Goal: Task Accomplishment & Management: Use online tool/utility

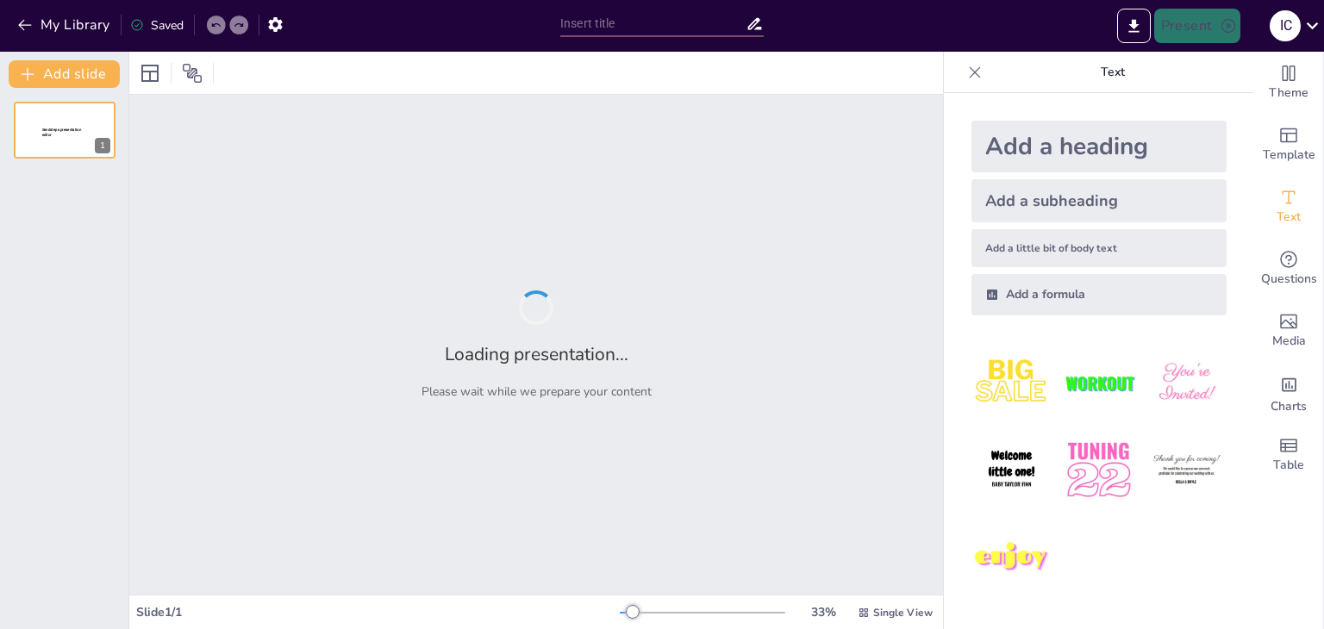
type input "Políticas Económicas"
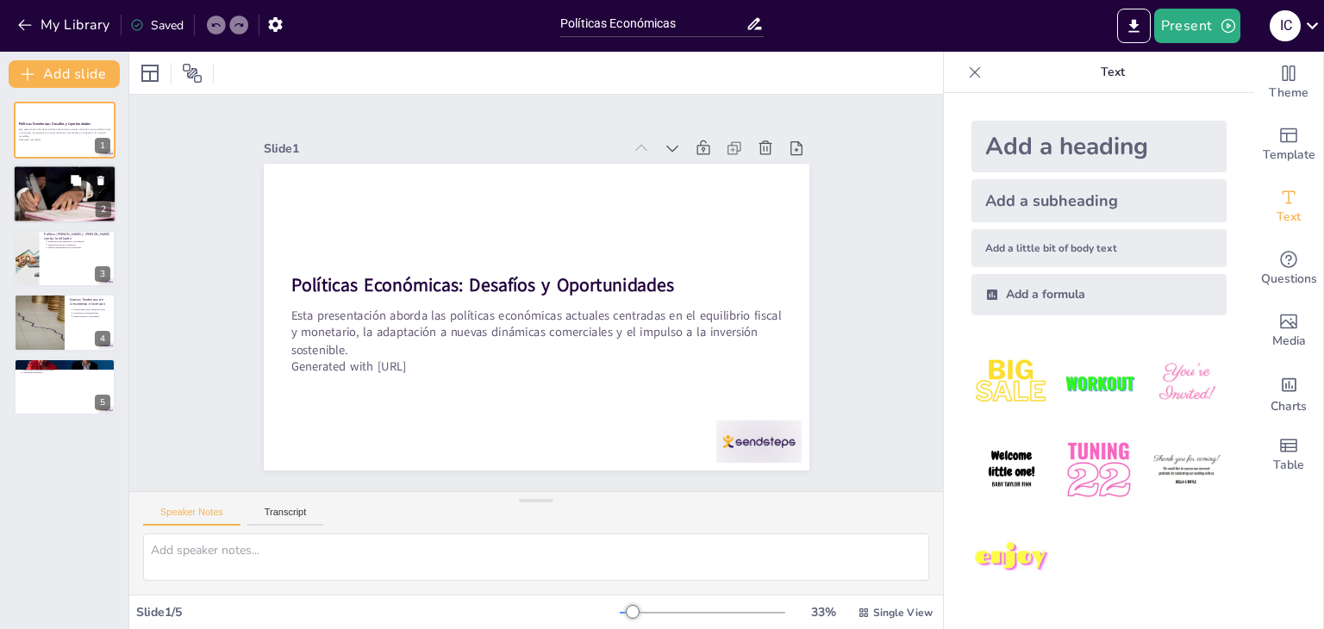
click at [59, 189] on div at bounding box center [64, 193] width 103 height 69
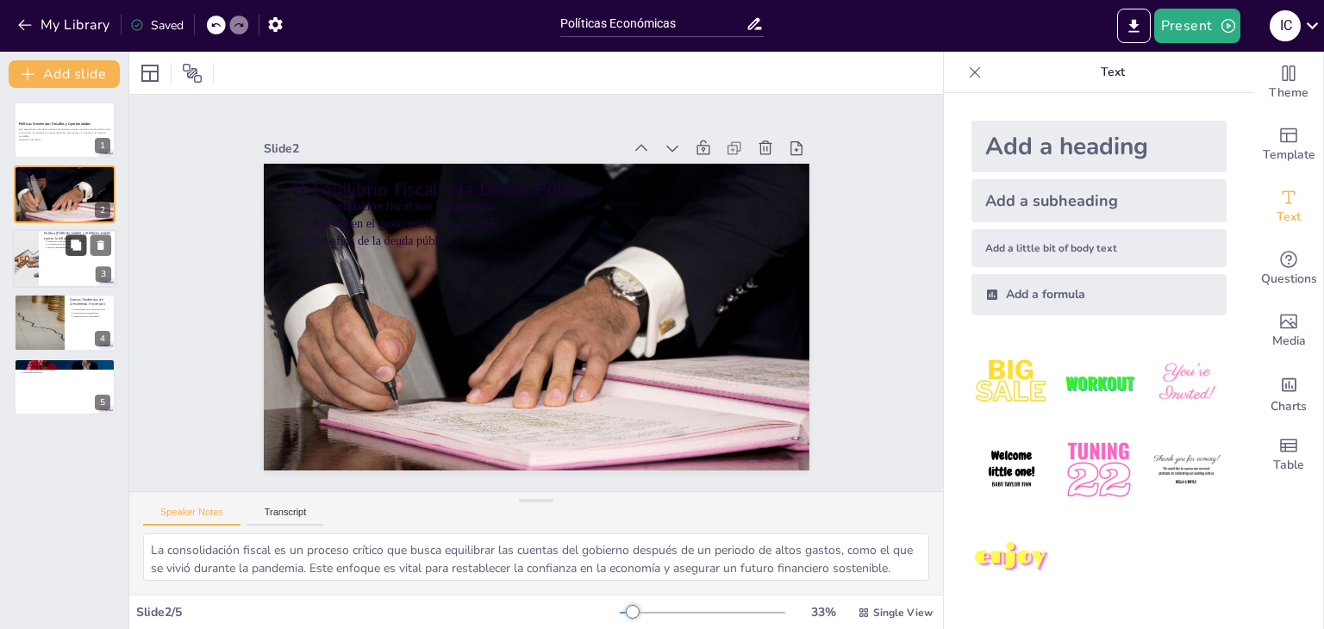
click at [72, 245] on icon at bounding box center [76, 245] width 10 height 10
type textarea "Mantener un equilibrio entre la inflación y el crecimiento es uno de los mayore…"
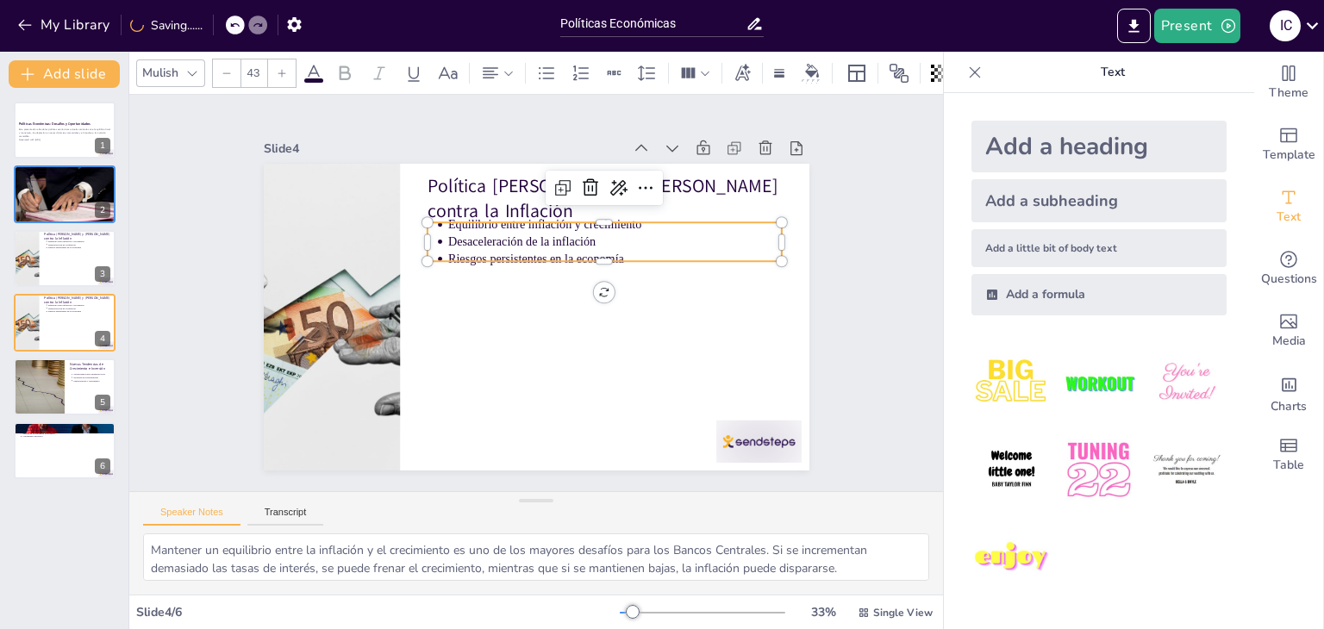
click at [531, 318] on p "Riesgos persistentes en la economía" at bounding box center [457, 326] width 334 height 17
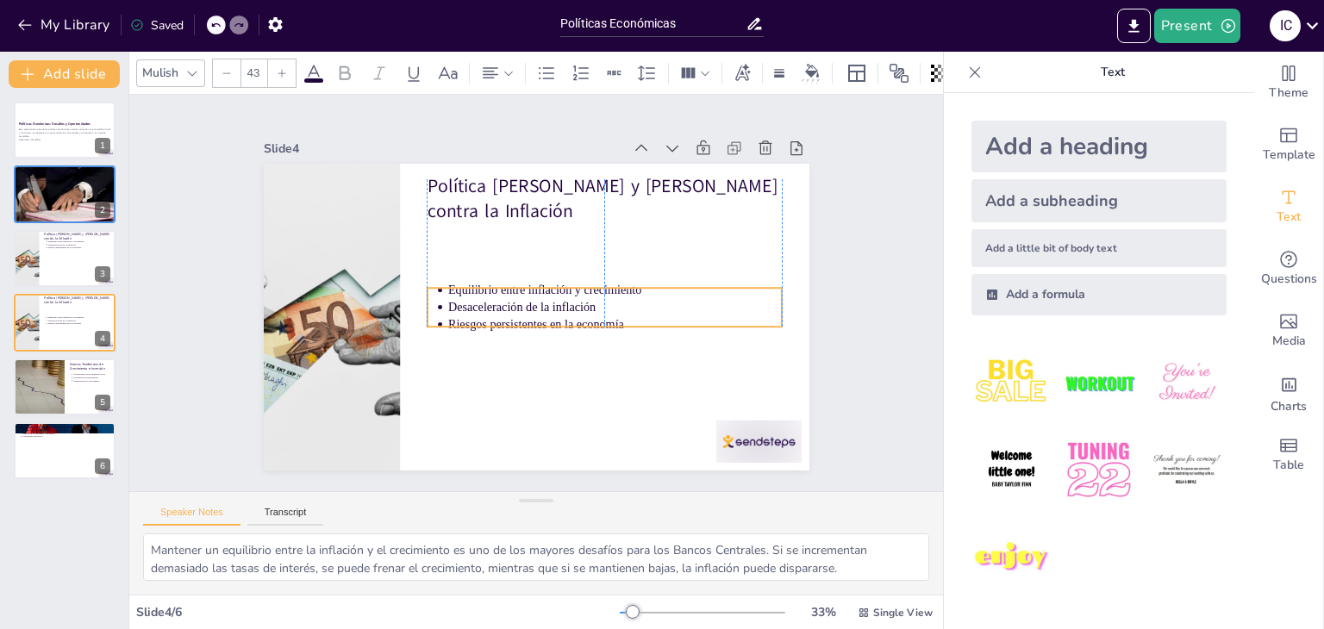
drag, startPoint x: 597, startPoint y: 239, endPoint x: 600, endPoint y: 304, distance: 65.6
click at [600, 304] on p "Desaceleración de la inflación" at bounding box center [591, 351] width 280 height 210
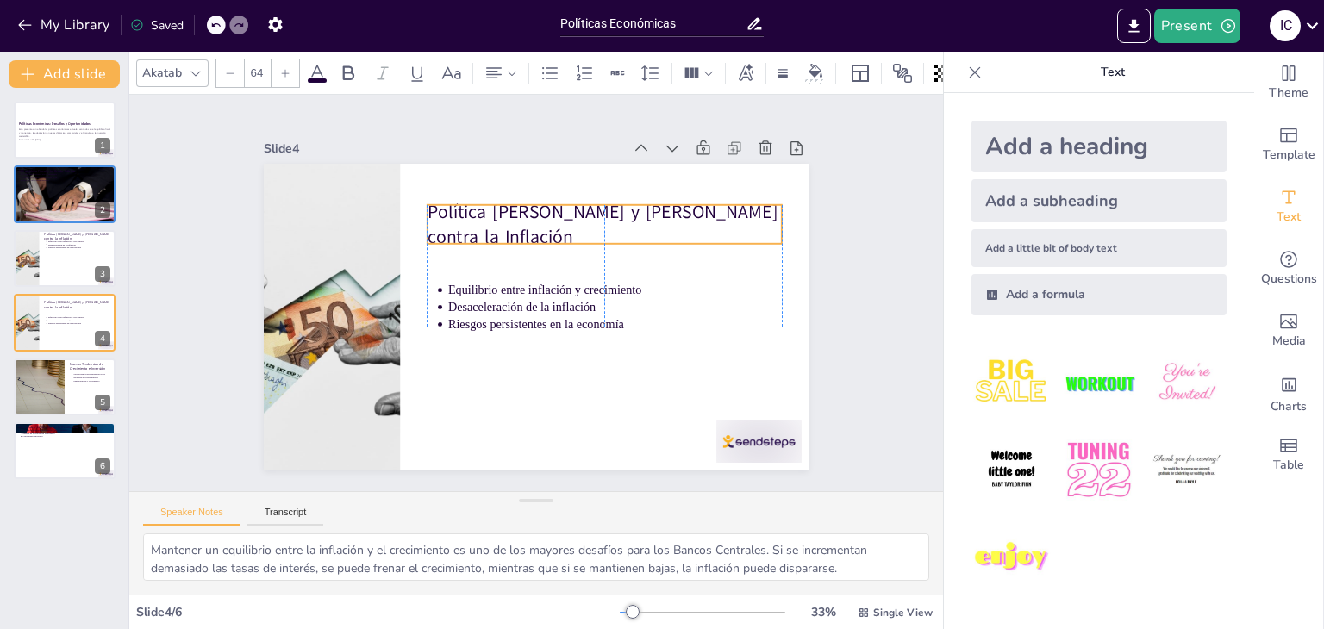
drag, startPoint x: 532, startPoint y: 191, endPoint x: 534, endPoint y: 216, distance: 26.0
click at [534, 216] on p "Política [PERSON_NAME] y [PERSON_NAME] contra la Inflación" at bounding box center [618, 240] width 358 height 124
click at [534, 216] on p "Política [PERSON_NAME] y [PERSON_NAME] contra la Inflación" at bounding box center [618, 239] width 358 height 123
click at [238, 72] on div at bounding box center [230, 73] width 28 height 28
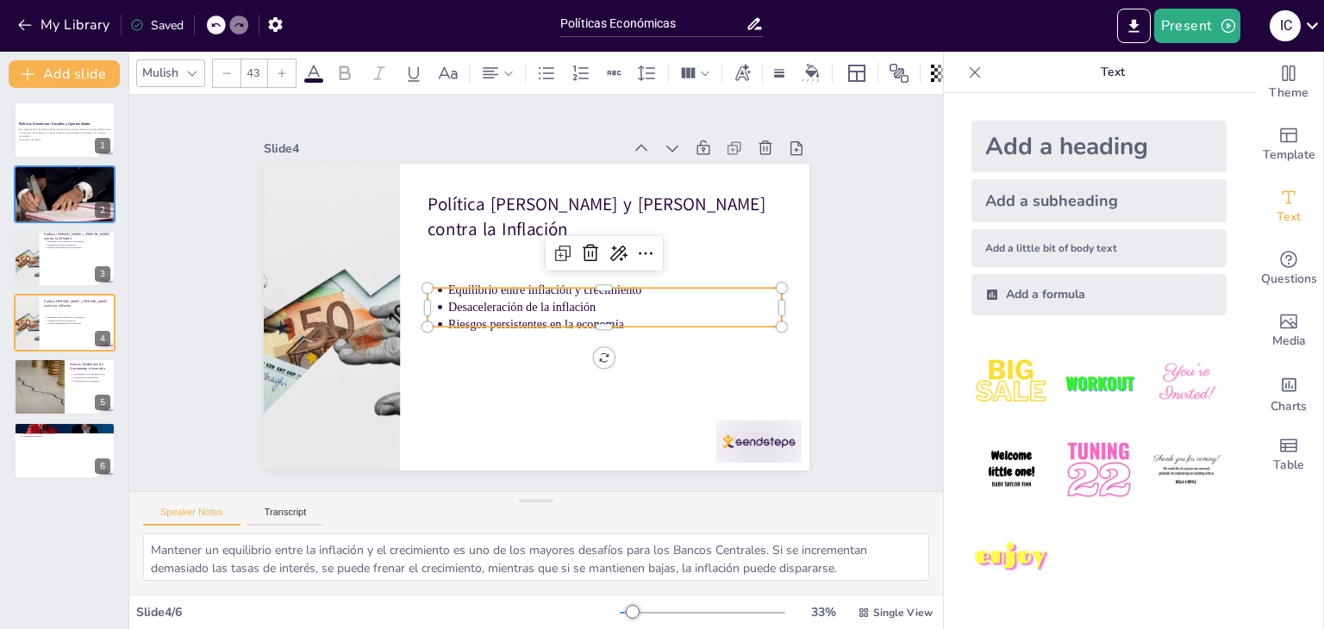
click at [451, 315] on p "Riesgos persistentes en la economía" at bounding box center [565, 372] width 236 height 259
click at [290, 62] on div at bounding box center [282, 73] width 28 height 28
type input "--"
click at [290, 62] on input "--" at bounding box center [296, 73] width 24 height 28
click at [66, 247] on button at bounding box center [76, 244] width 21 height 21
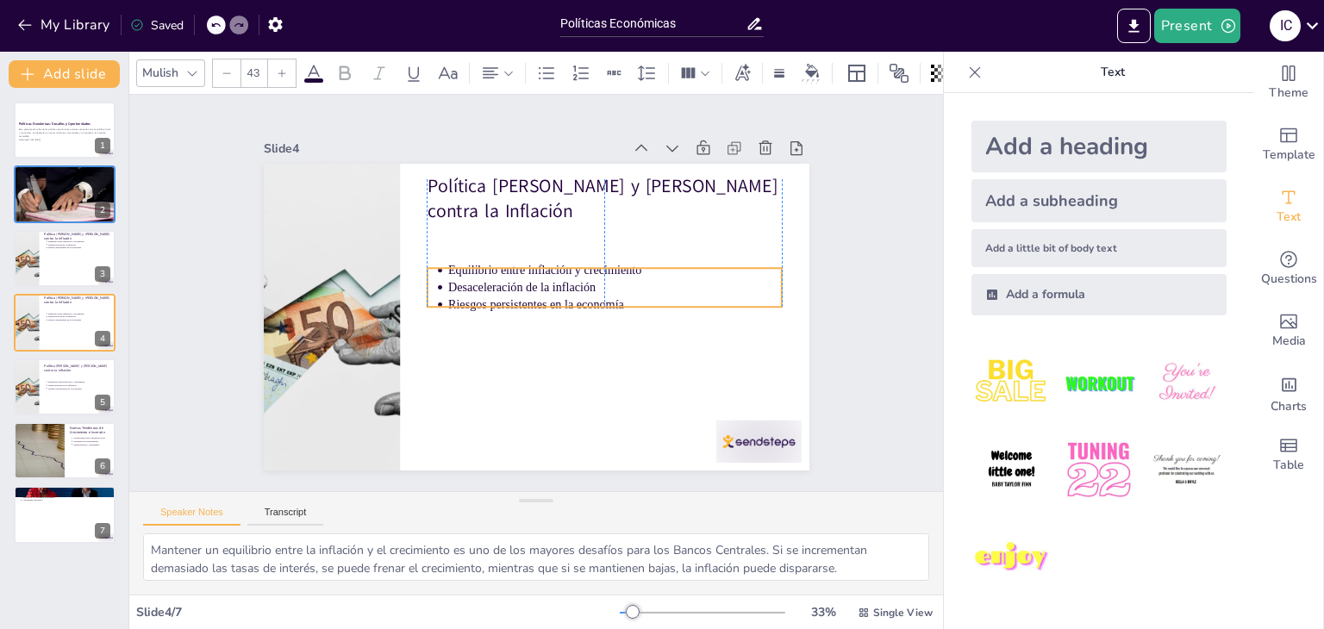
drag, startPoint x: 514, startPoint y: 226, endPoint x: 511, endPoint y: 276, distance: 50.1
click at [511, 276] on ul "Equilibrio entre inflación y crecimiento Desaceleración de la inflación Riesgos…" at bounding box center [600, 316] width 345 height 191
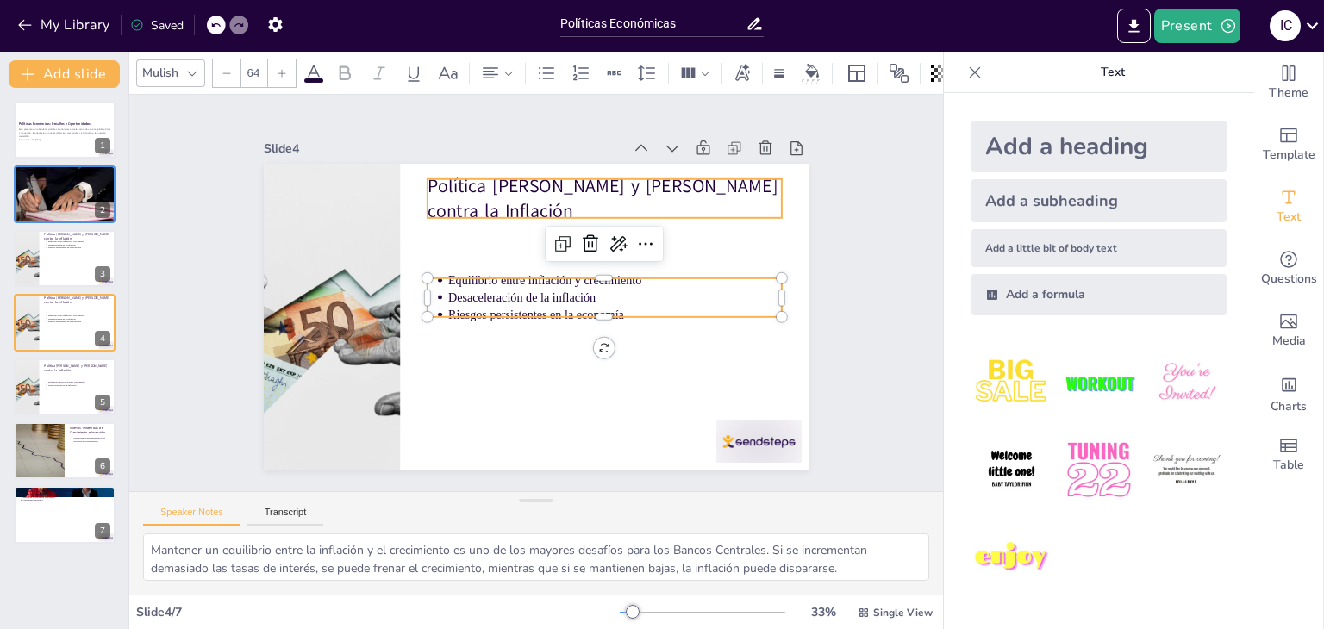
click at [501, 194] on p "Política [PERSON_NAME] y [PERSON_NAME] contra la Inflación" at bounding box center [649, 268] width 297 height 275
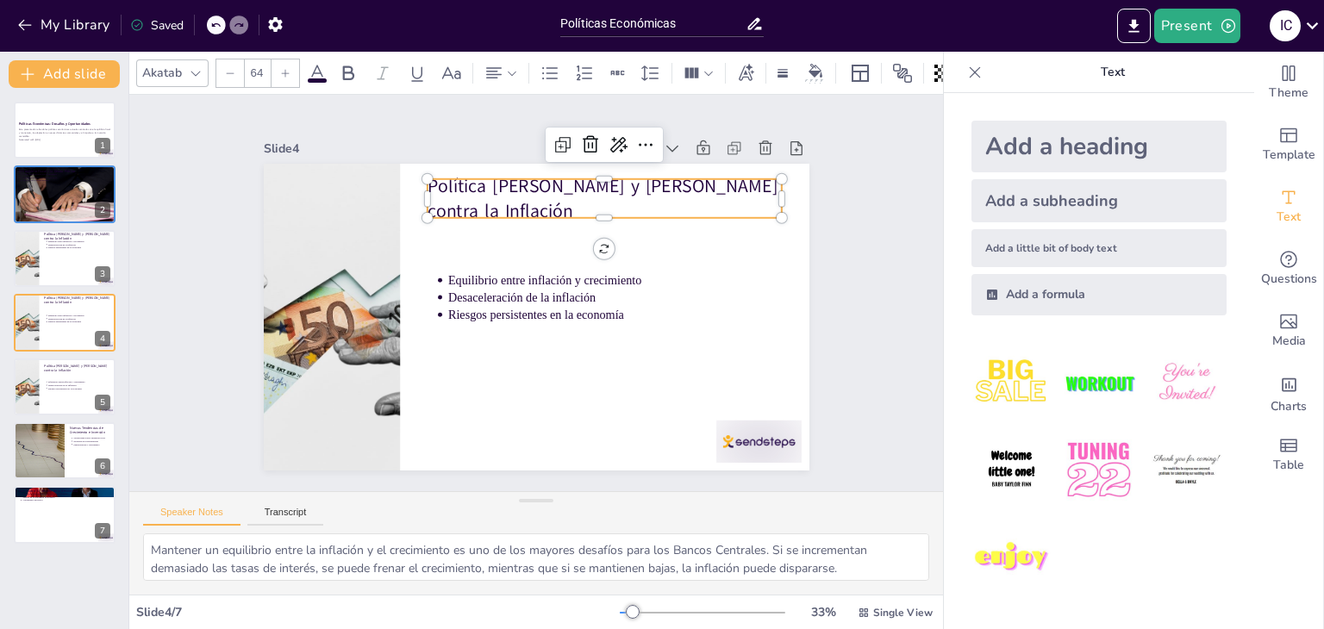
click at [225, 68] on icon at bounding box center [230, 73] width 10 height 10
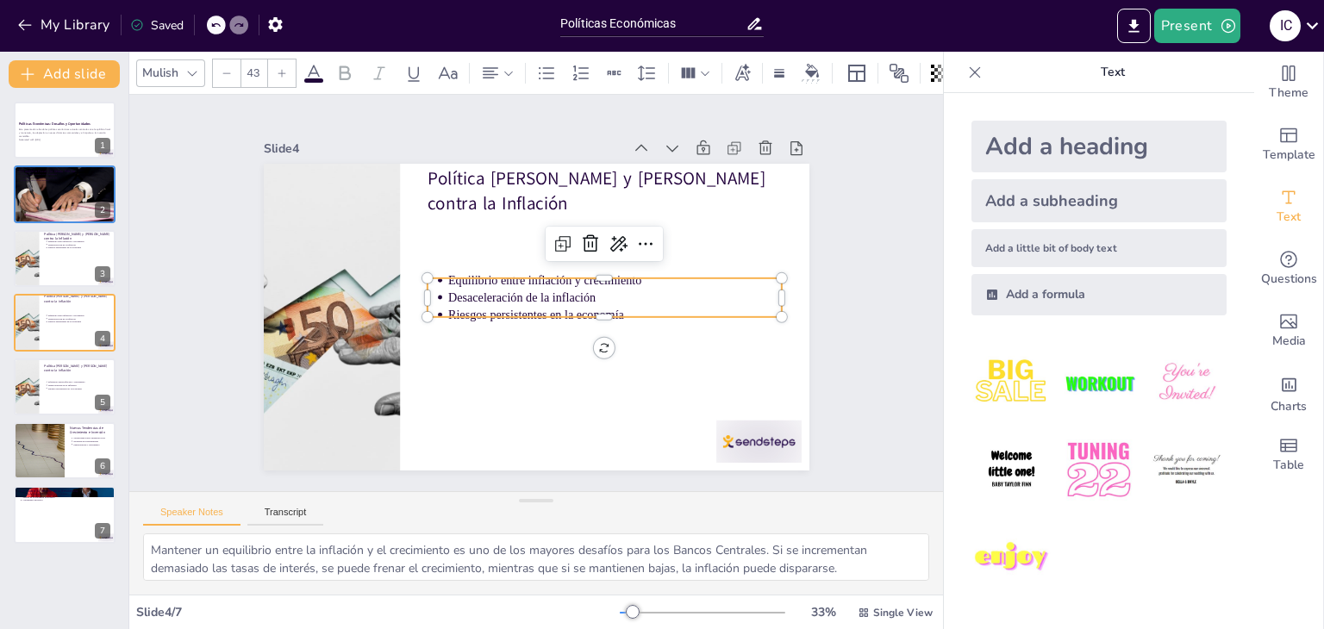
click at [443, 304] on p "Riesgos persistentes en la economía" at bounding box center [604, 337] width 322 height 119
click at [288, 76] on div at bounding box center [282, 73] width 28 height 28
type input "--"
click at [288, 76] on input "--" at bounding box center [296, 73] width 24 height 28
click at [221, 156] on div "Slide 1 Políticas Económicas: Desafíos y Oportunidades Esta presentación aborda…" at bounding box center [536, 293] width 721 height 536
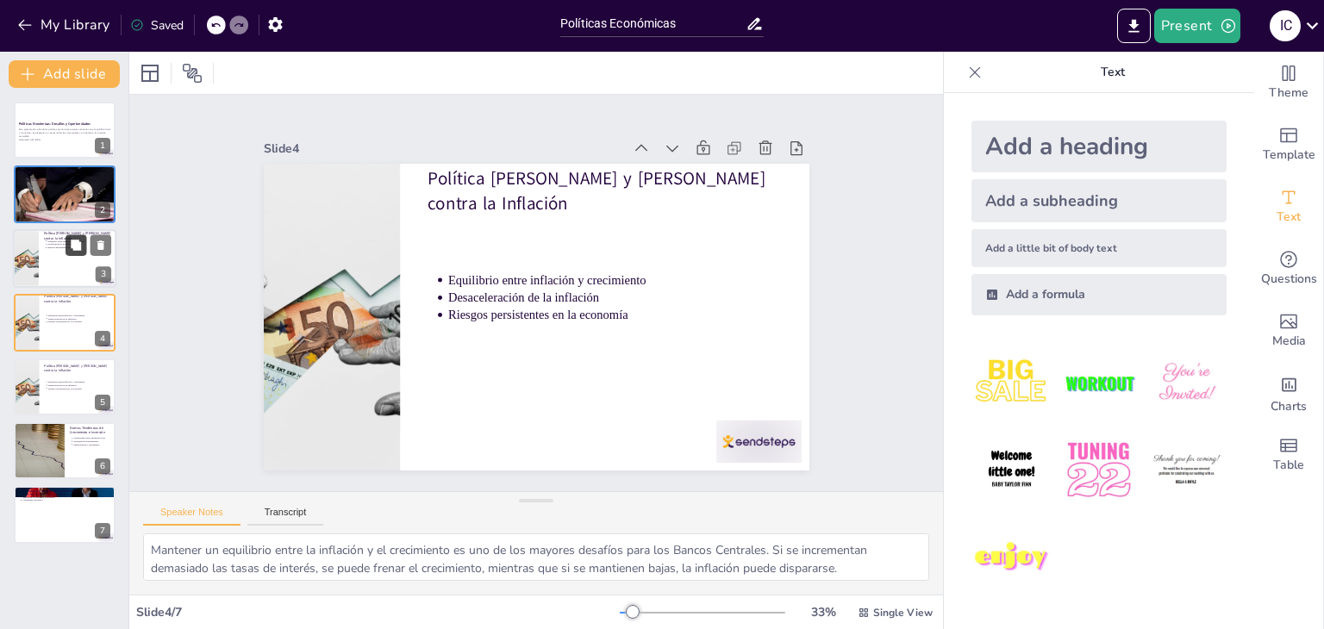
click at [67, 246] on button at bounding box center [76, 244] width 21 height 21
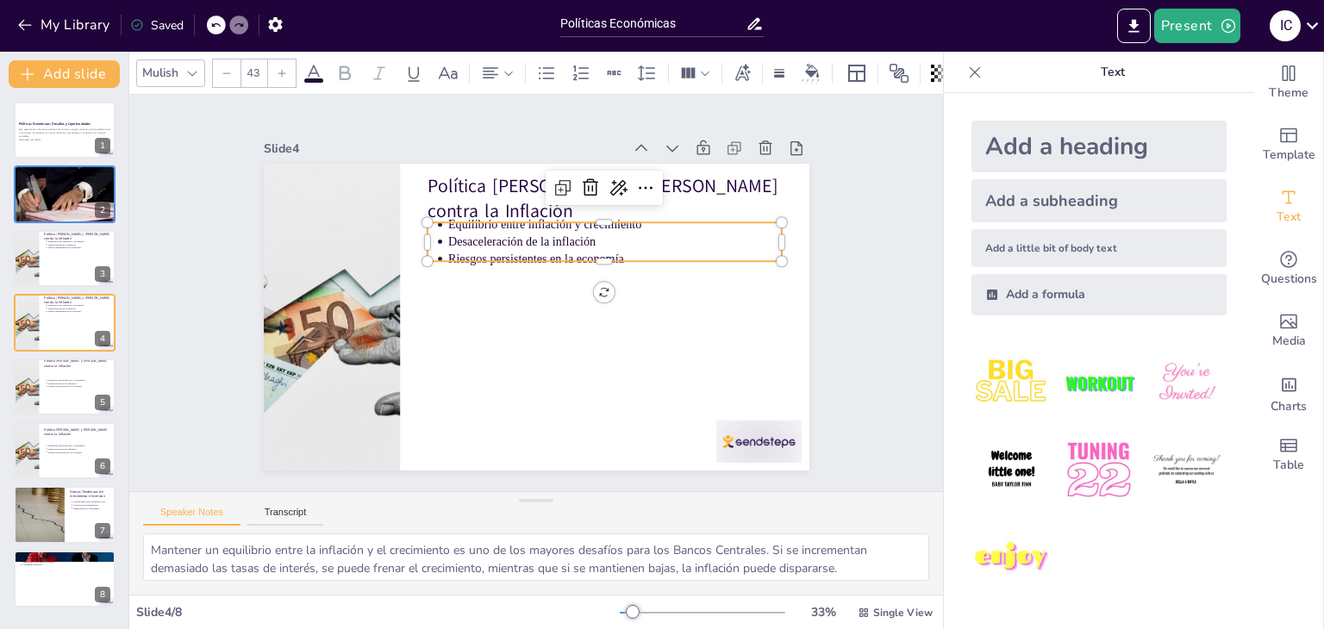
click at [523, 245] on p "Riesgos persistentes en la economía" at bounding box center [599, 351] width 152 height 312
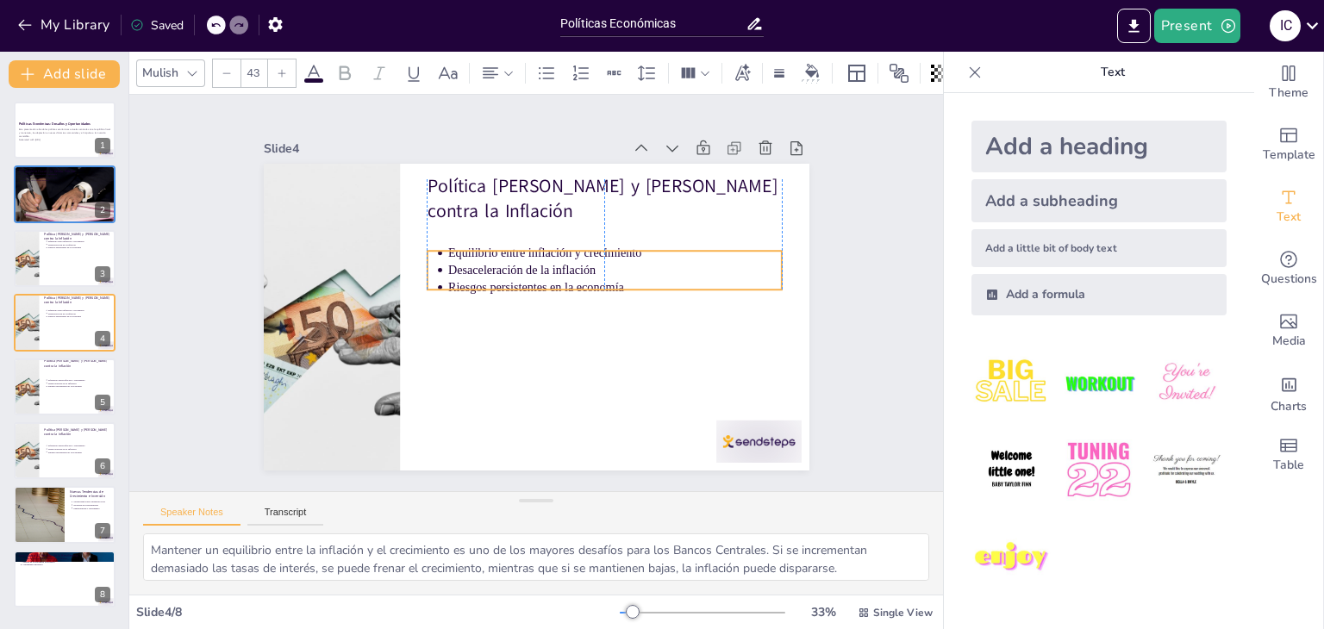
drag, startPoint x: 478, startPoint y: 244, endPoint x: 477, endPoint y: 272, distance: 28.5
click at [477, 272] on p "Riesgos persistentes en la economía" at bounding box center [612, 313] width 322 height 120
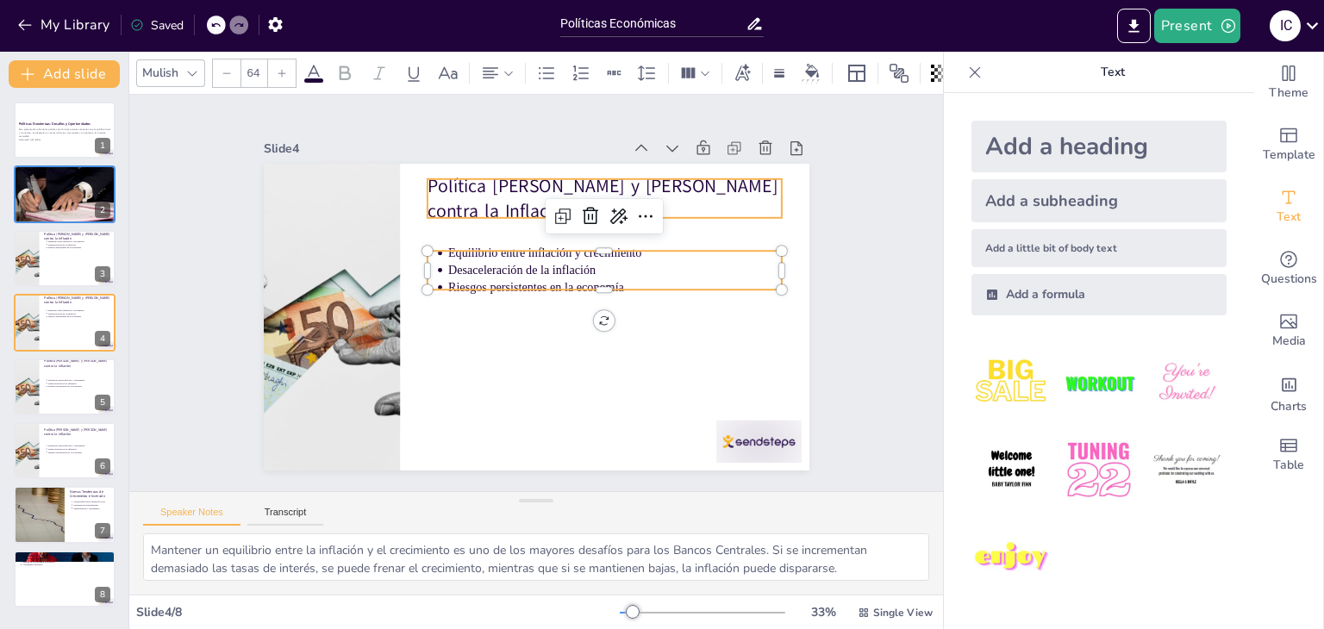
click at [476, 177] on p "Política [PERSON_NAME] y [PERSON_NAME] contra la Inflación" at bounding box center [642, 245] width 333 height 222
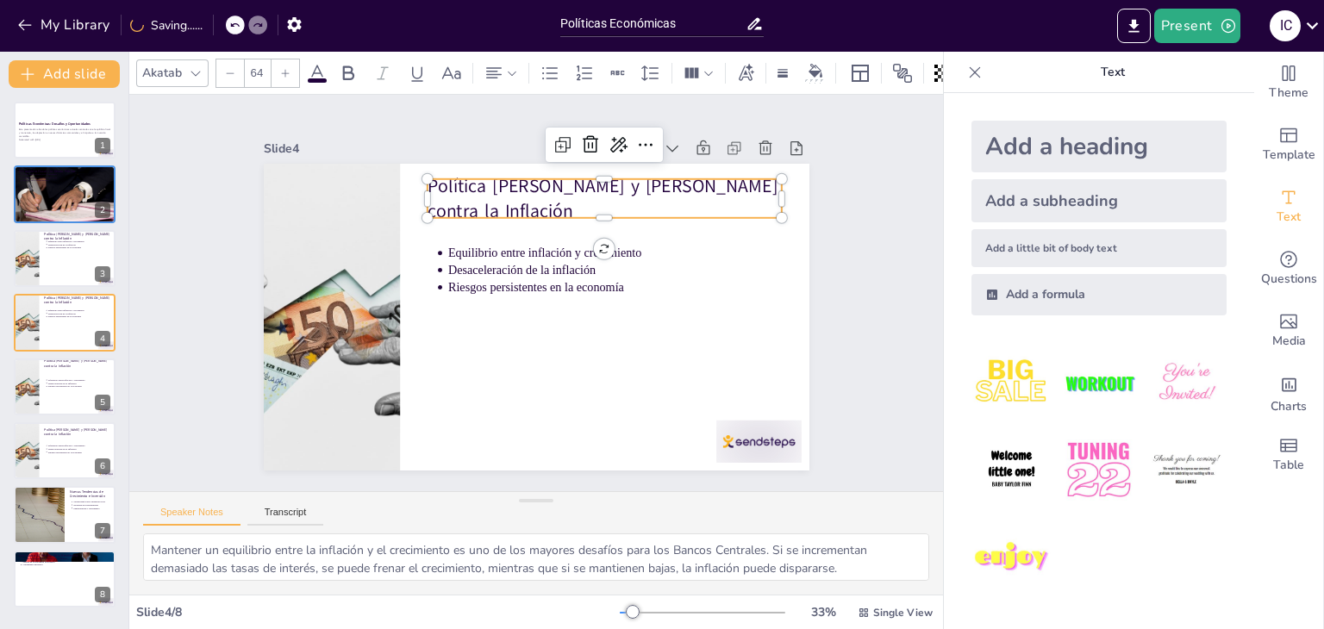
click at [225, 73] on div at bounding box center [230, 73] width 28 height 28
type input "62"
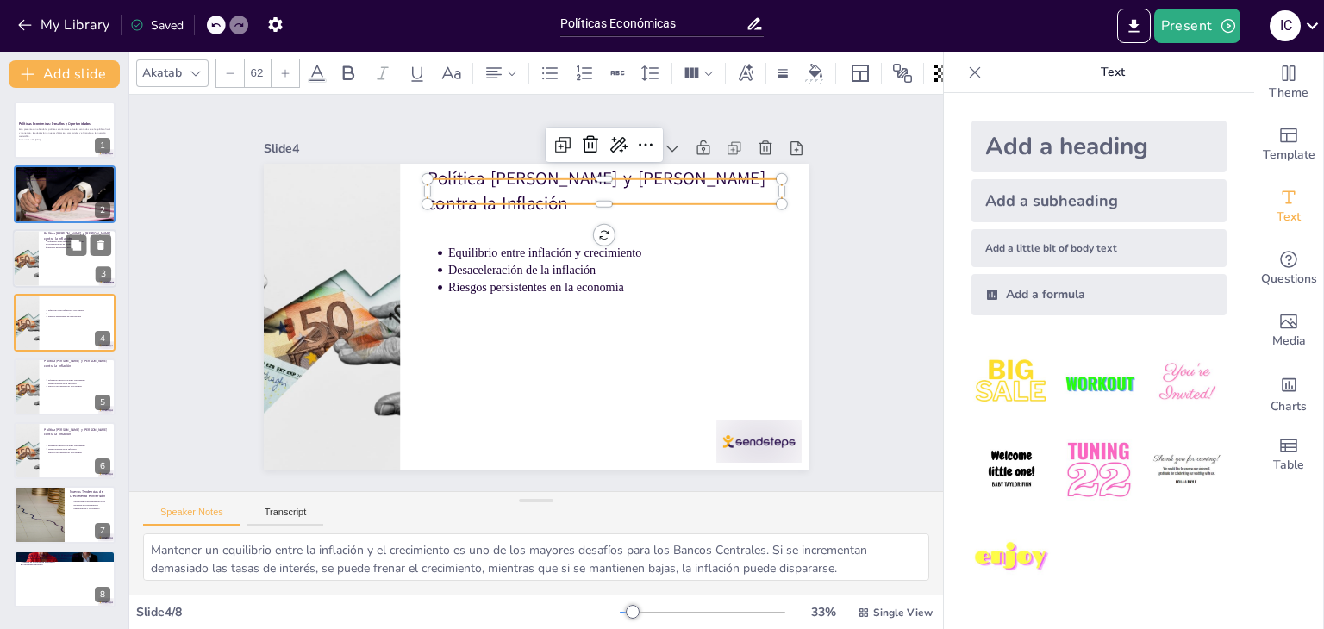
click at [66, 270] on div at bounding box center [64, 258] width 103 height 59
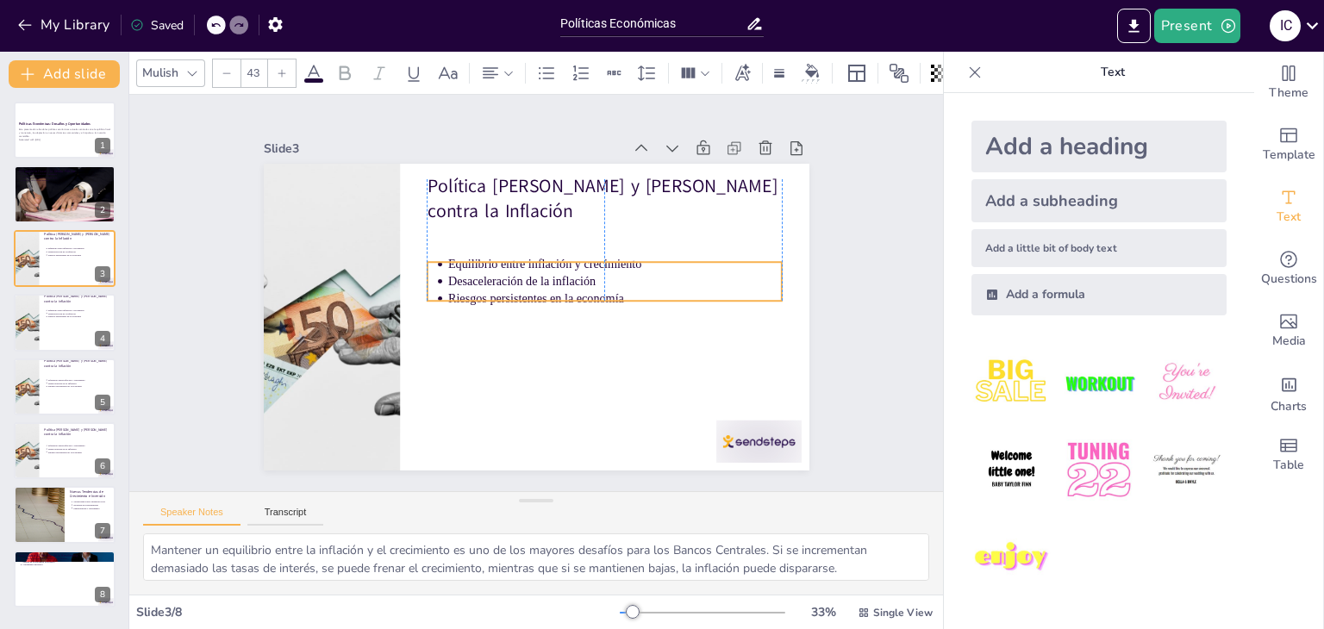
drag, startPoint x: 496, startPoint y: 241, endPoint x: 495, endPoint y: 281, distance: 39.7
click at [495, 281] on p "Desaceleración de la inflación" at bounding box center [614, 307] width 322 height 120
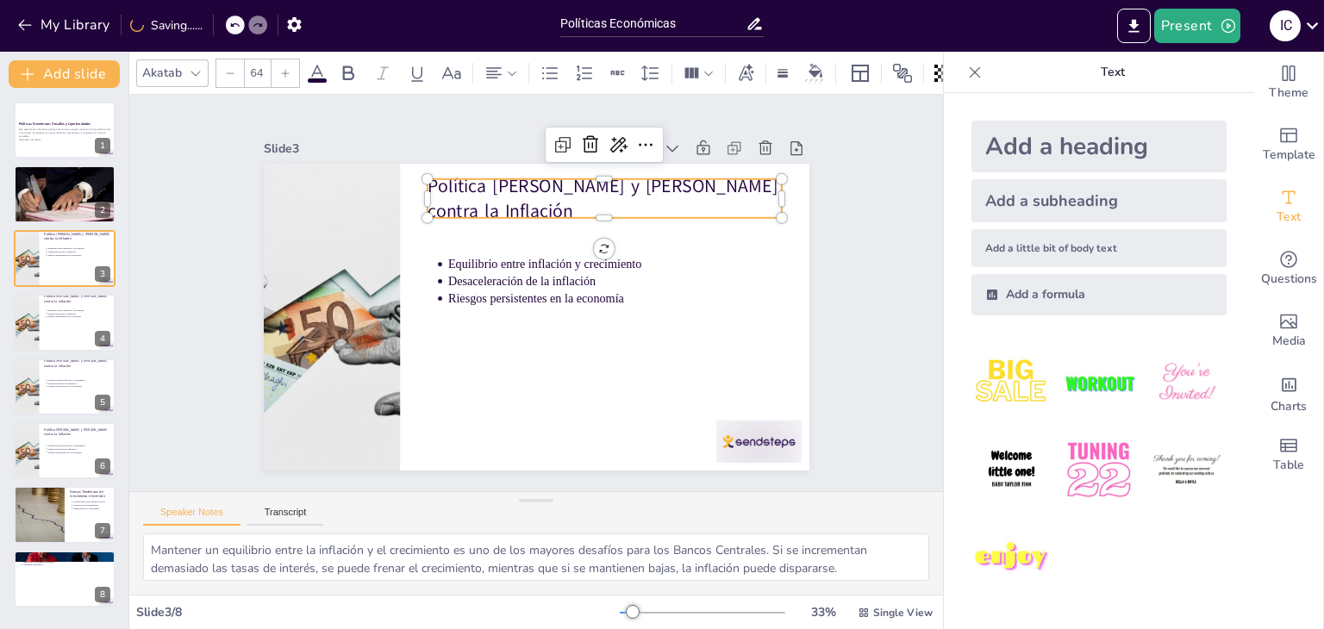
click at [472, 205] on p "Política [PERSON_NAME] y [PERSON_NAME] contra la Inflación" at bounding box center [613, 206] width 358 height 88
click at [234, 68] on icon at bounding box center [230, 73] width 10 height 10
type input "62"
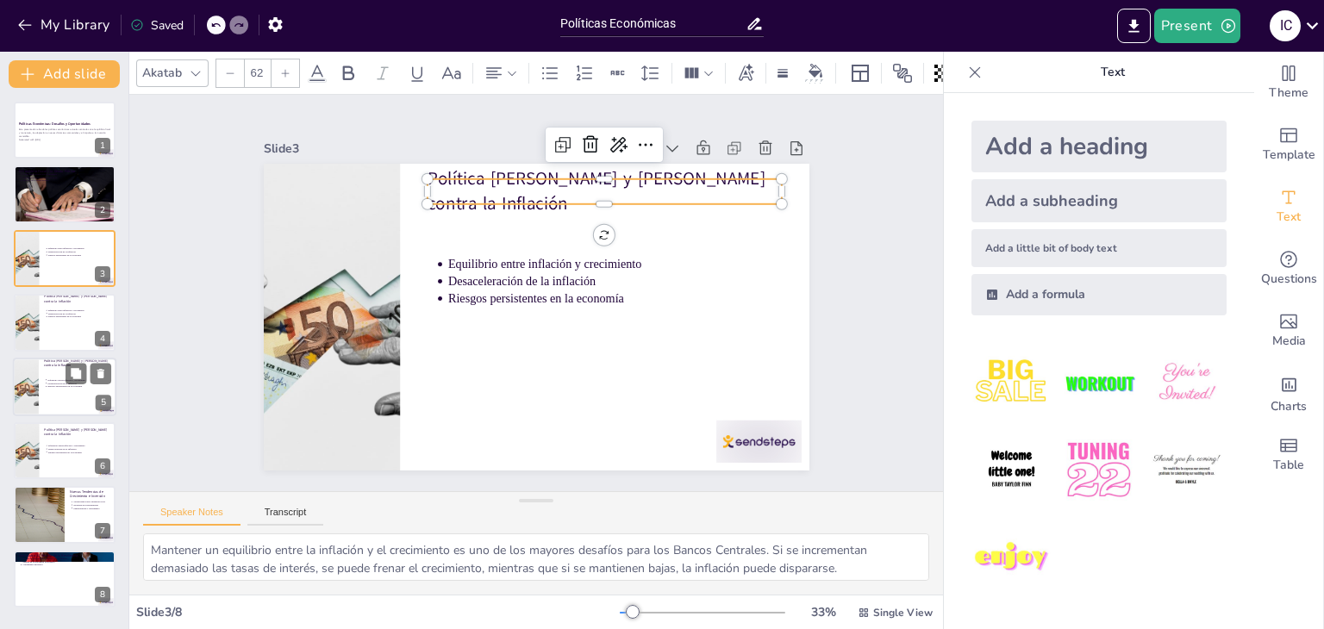
click at [59, 389] on div at bounding box center [64, 387] width 103 height 59
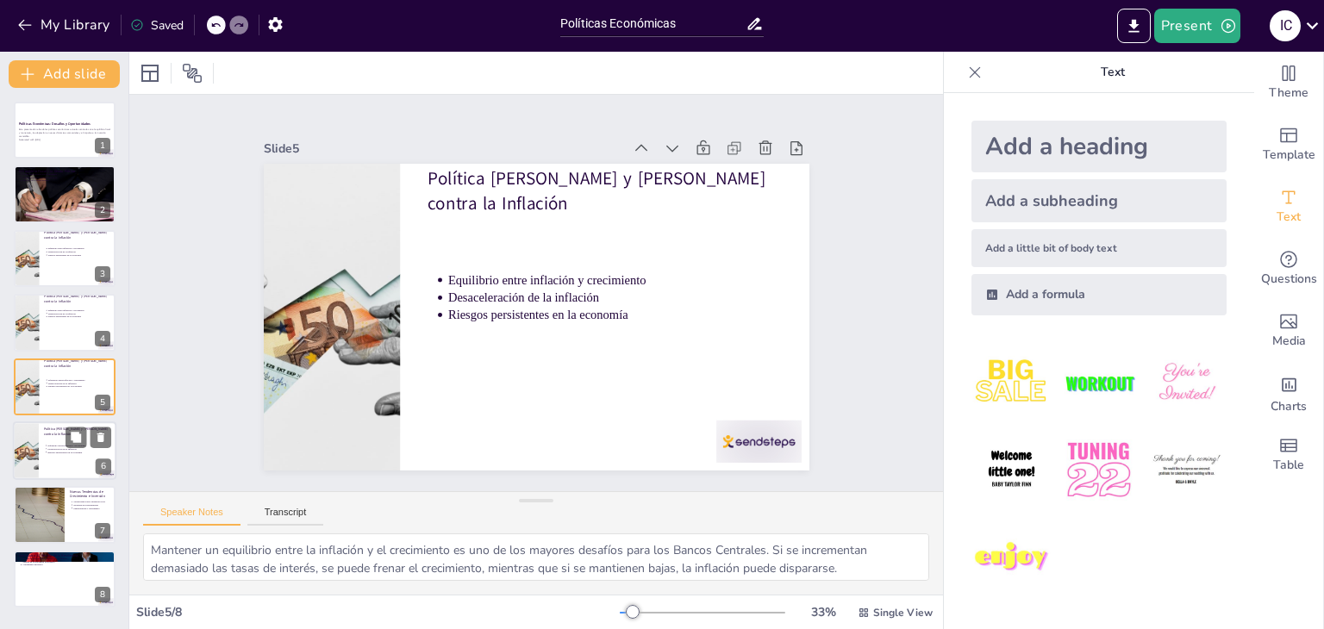
click at [71, 448] on p "Desaceleración de la inflación" at bounding box center [80, 448] width 64 height 3
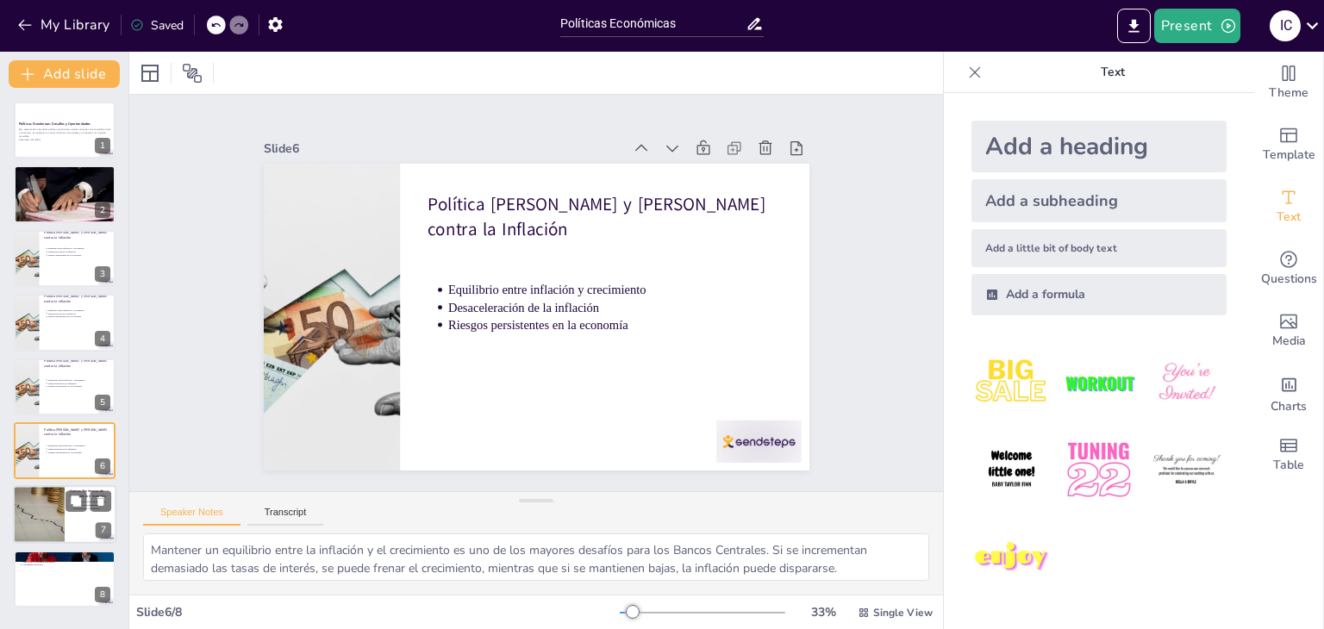
click at [49, 522] on div at bounding box center [39, 515] width 100 height 59
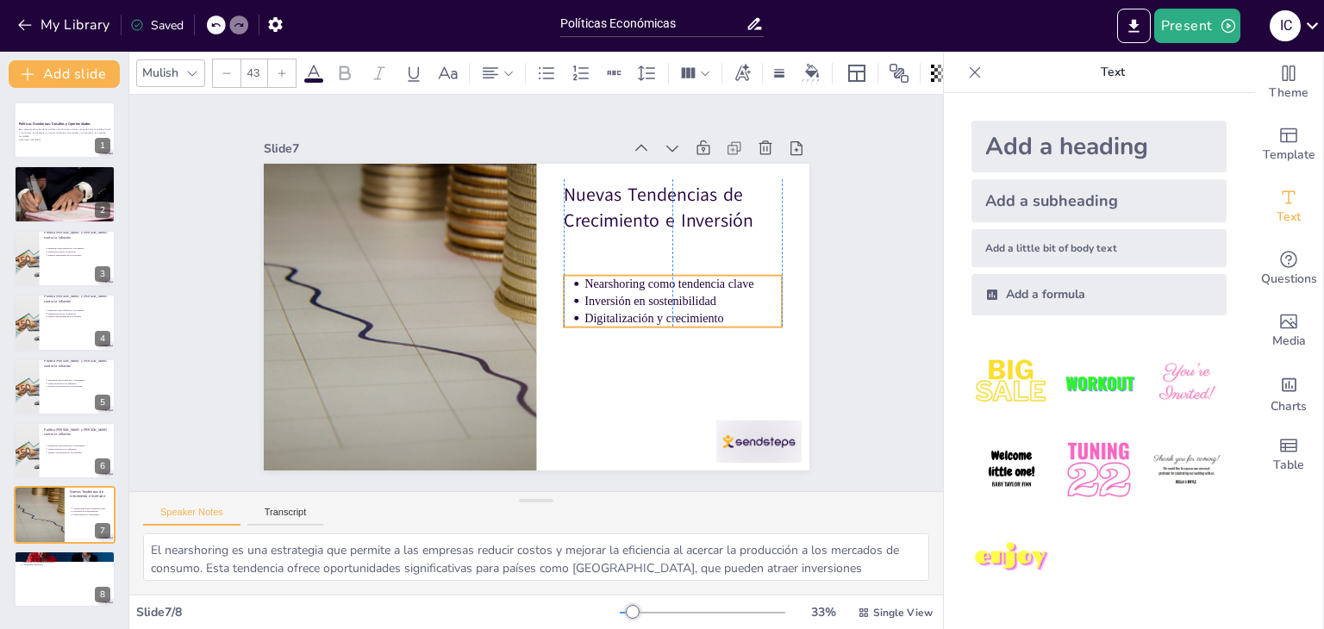
drag, startPoint x: 653, startPoint y: 249, endPoint x: 653, endPoint y: 284, distance: 34.5
click at [653, 302] on p "Nearshoring como tendencia clave" at bounding box center [667, 359] width 179 height 114
click at [66, 553] on p "Conclusión: El Desafío de la Resiliencia" at bounding box center [64, 555] width 93 height 5
type textarea "Lograr un equilibrio entre la disciplina fiscal y las oportunidades de inversió…"
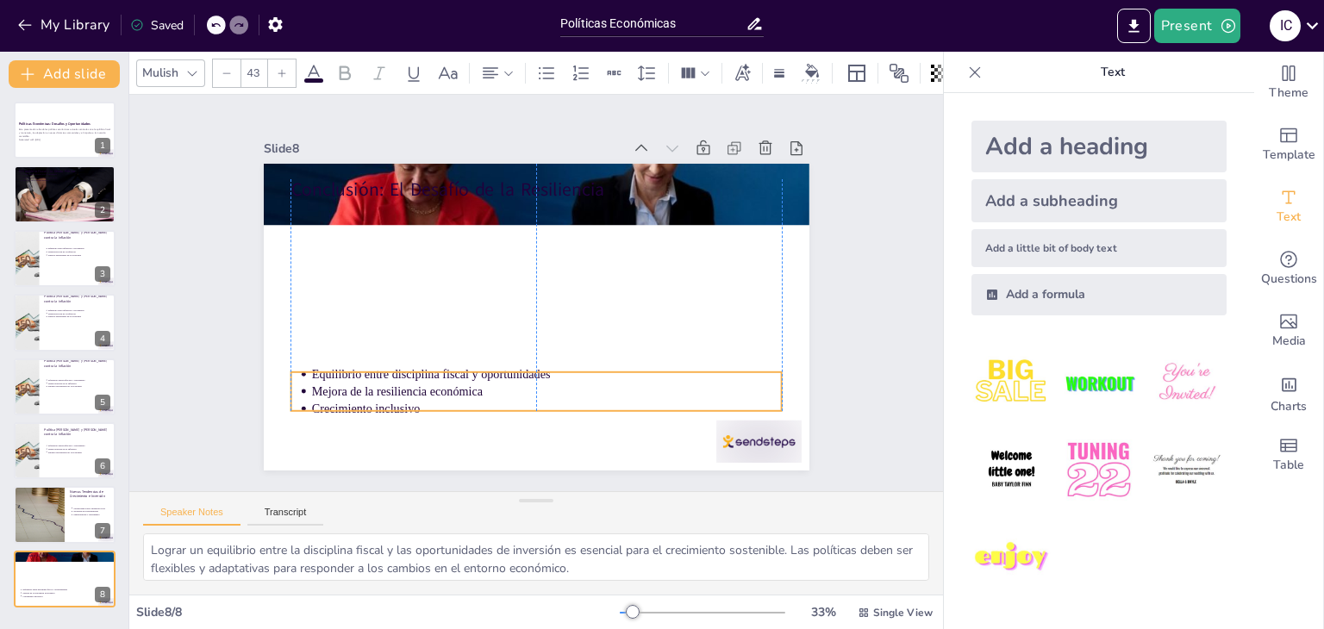
drag, startPoint x: 379, startPoint y: 226, endPoint x: 374, endPoint y: 394, distance: 168.2
click at [377, 313] on p "Crecimiento inclusivo" at bounding box center [584, 188] width 415 height 250
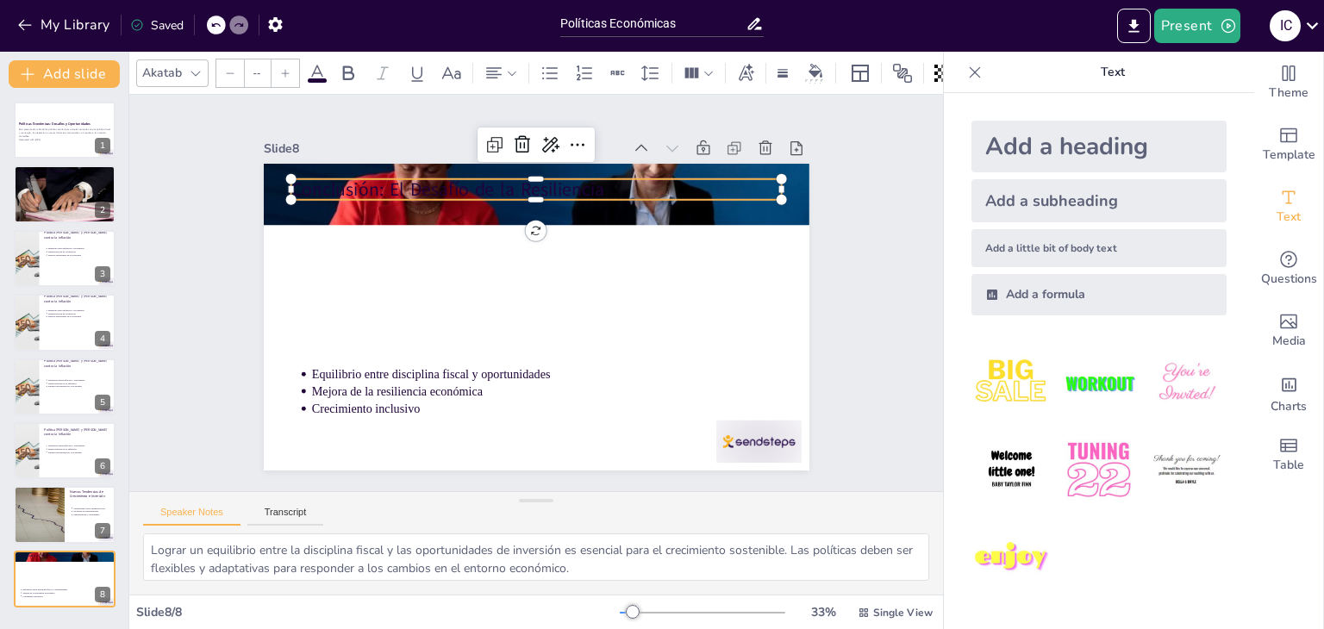
type input "64"
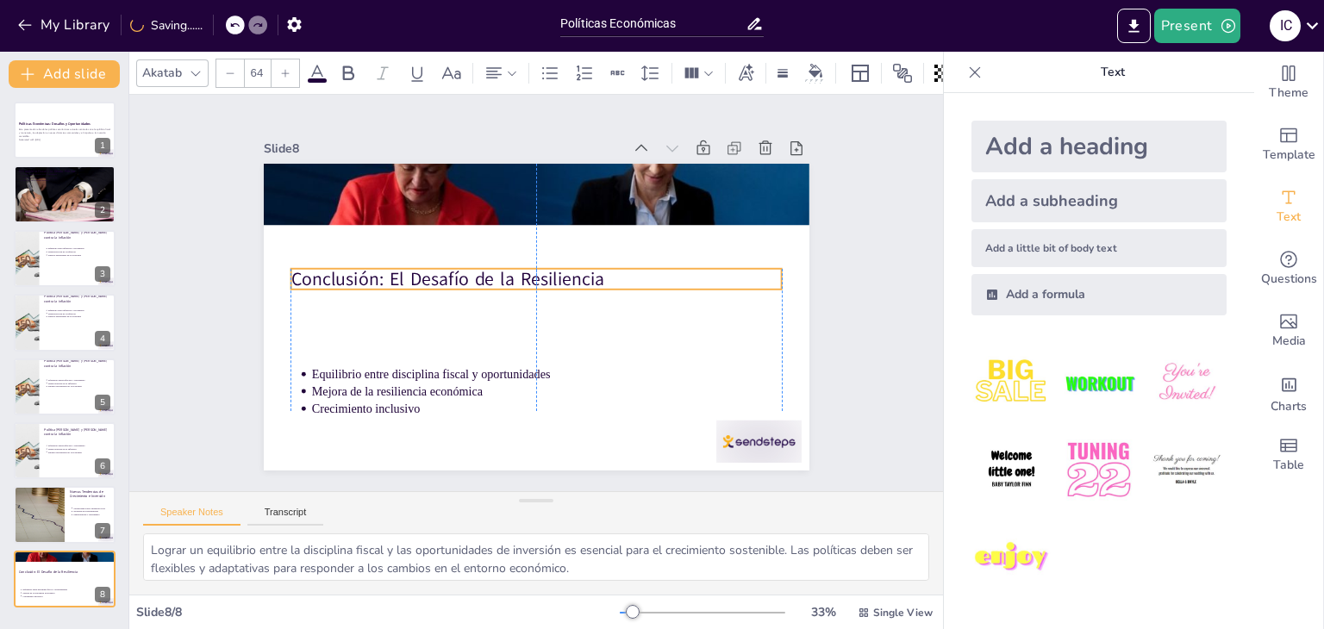
drag, startPoint x: 382, startPoint y: 183, endPoint x: 376, endPoint y: 272, distance: 89.9
click at [376, 272] on p "Conclusión: El Desafío de la Resiliencia" at bounding box center [541, 306] width 459 height 223
click at [74, 203] on div at bounding box center [64, 193] width 103 height 69
type textarea "La consolidación fiscal es un proceso crítico que busca equilibrar las cuentas …"
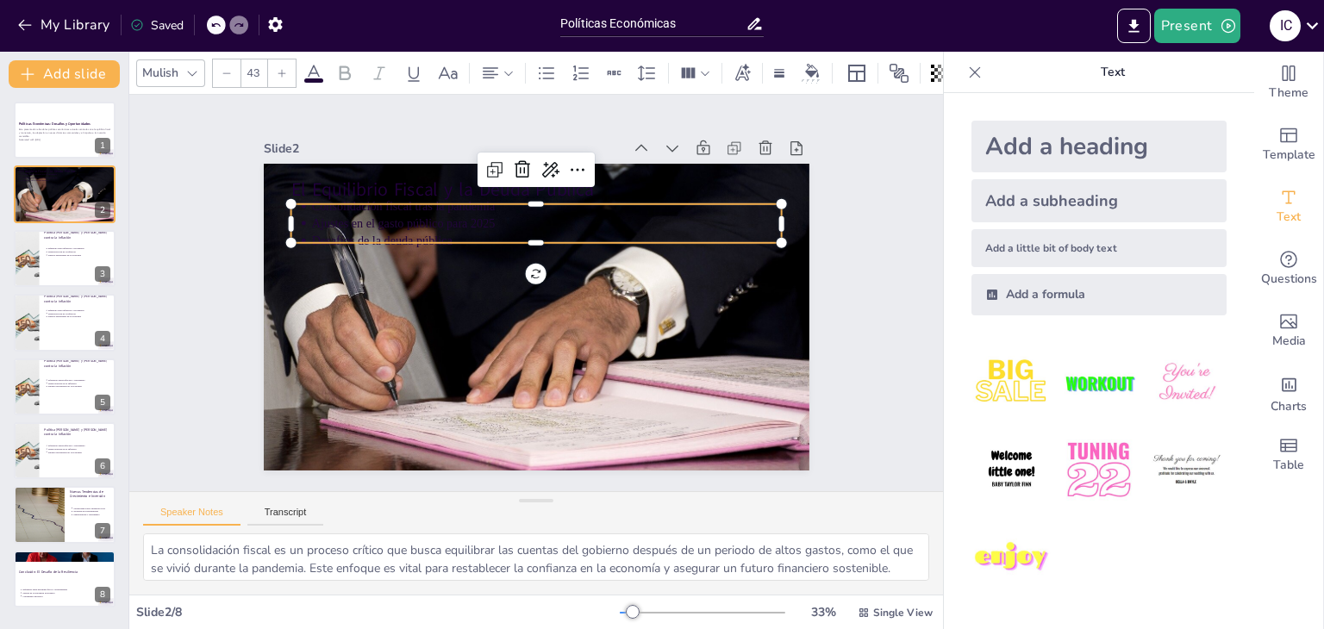
click at [344, 203] on p "Consolidación fiscal tras la pandemia" at bounding box center [556, 208] width 470 height 66
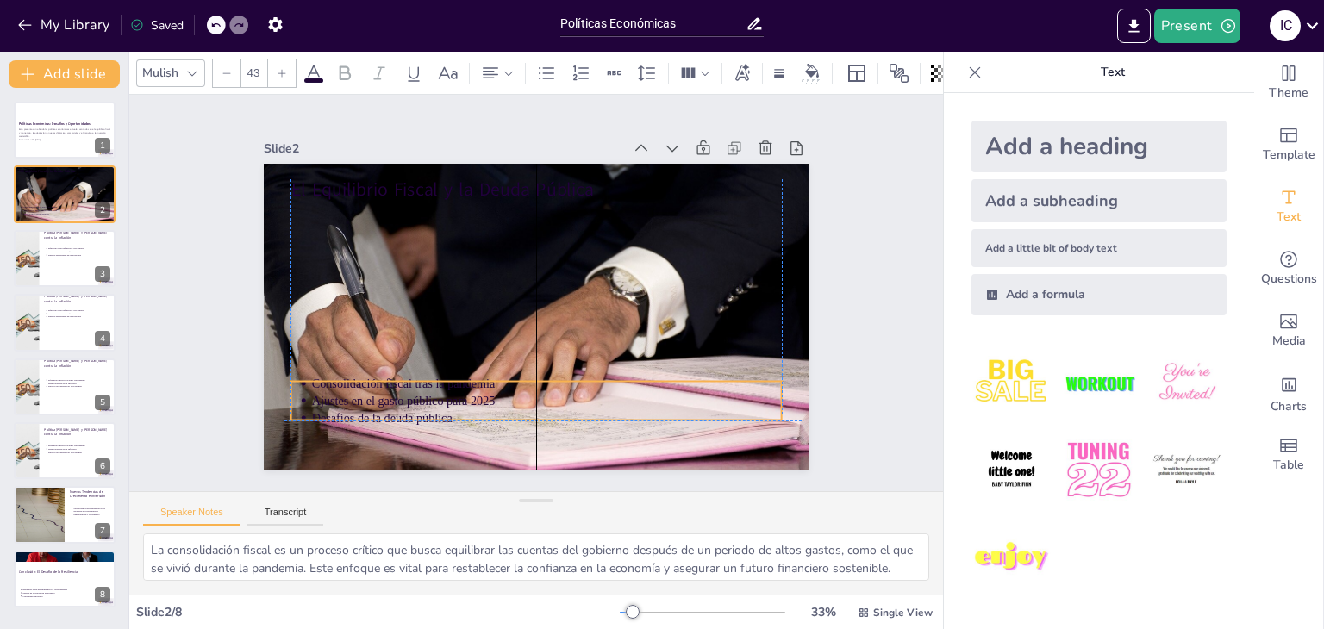
drag, startPoint x: 344, startPoint y: 203, endPoint x: 338, endPoint y: 375, distance: 171.6
click at [338, 375] on p "Consolidación fiscal tras la pandemia" at bounding box center [508, 380] width 436 height 207
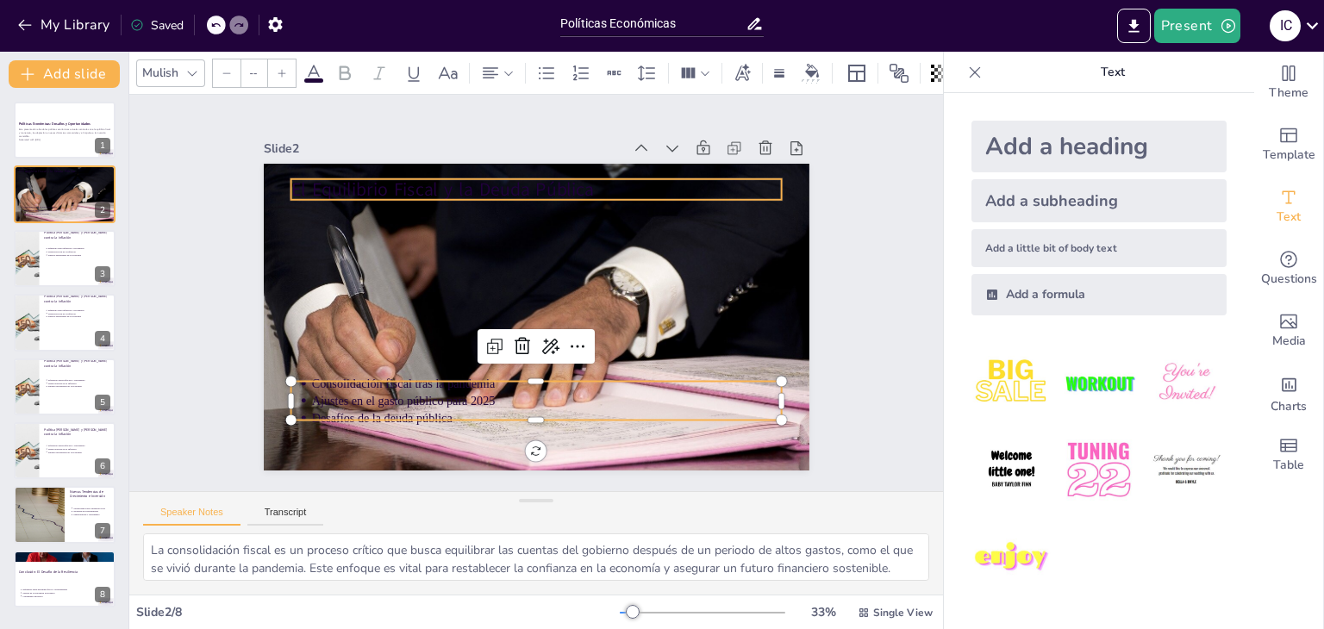
type input "64"
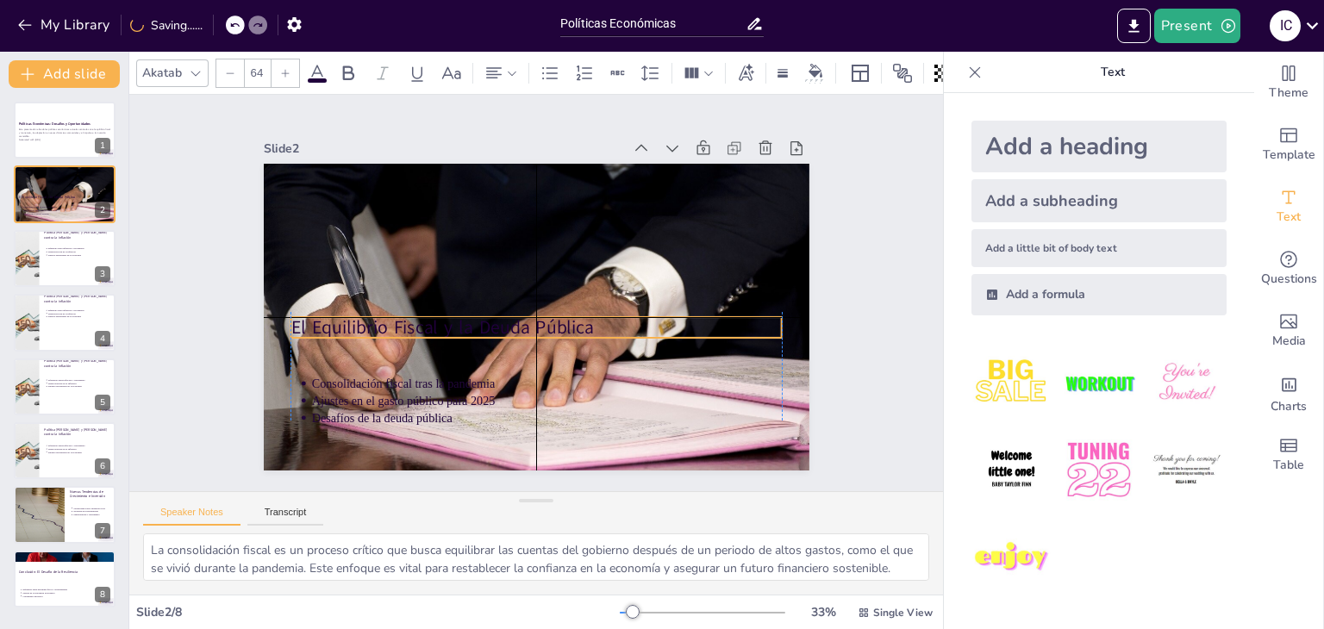
drag, startPoint x: 341, startPoint y: 190, endPoint x: 342, endPoint y: 322, distance: 132.8
click at [342, 322] on p "El Equilibrio Fiscal y la Deuda Pública" at bounding box center [525, 326] width 475 height 176
